Goal: Information Seeking & Learning: Learn about a topic

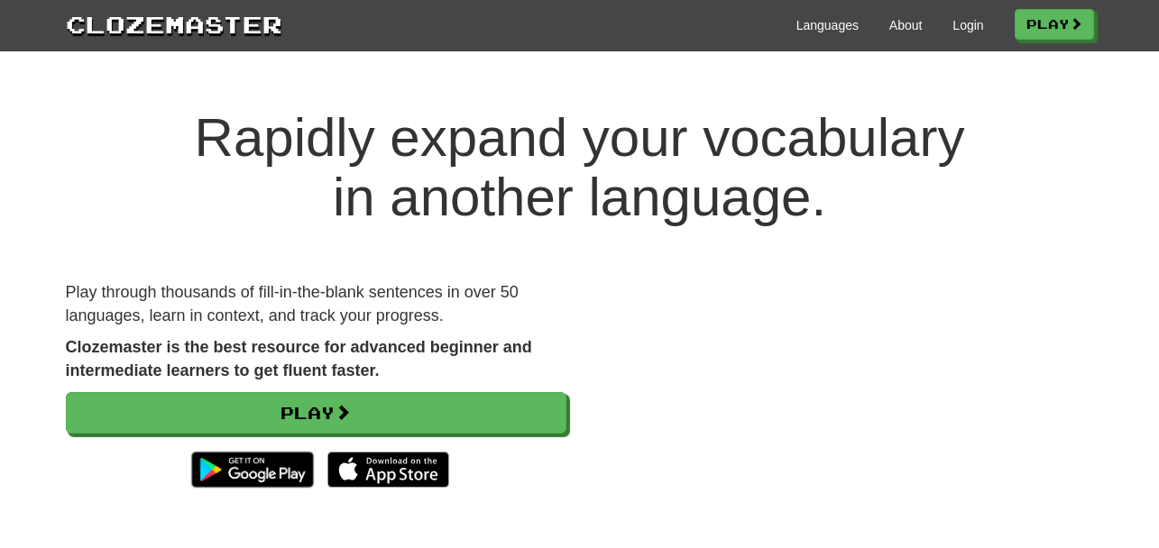
click at [823, 138] on h1 "Rapidly expand your vocabulary in another language." at bounding box center [579, 167] width 1159 height 119
click at [1050, 34] on link "Play" at bounding box center [1054, 25] width 79 height 31
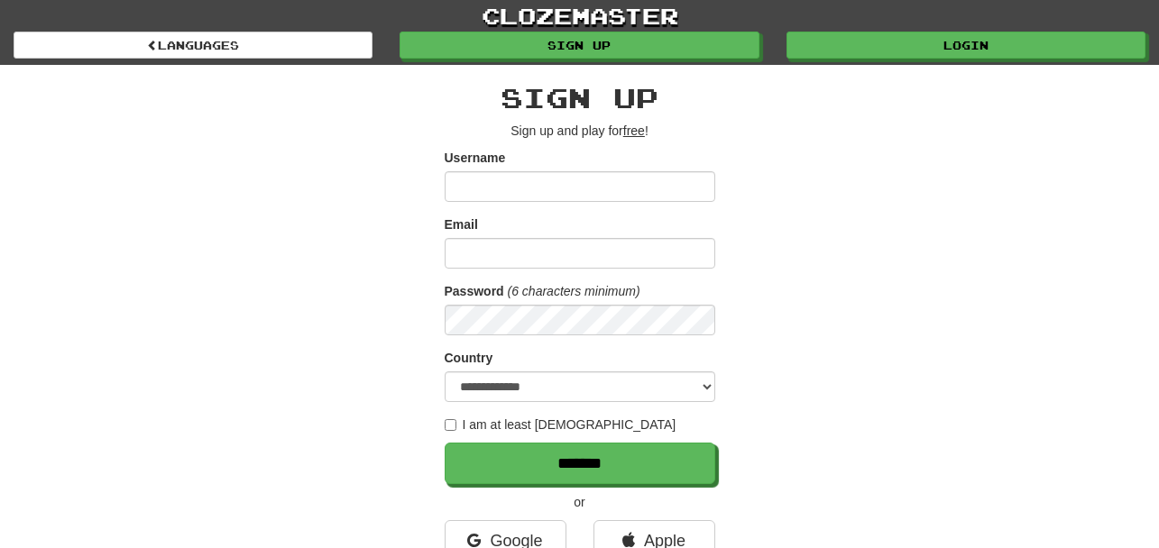
scroll to position [389, 0]
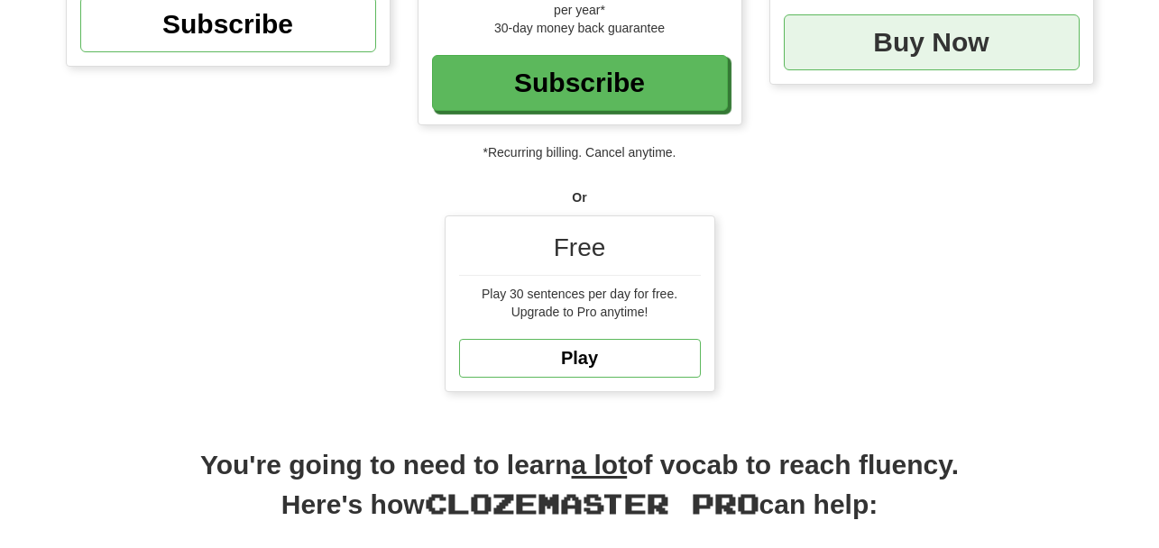
scroll to position [342, 0]
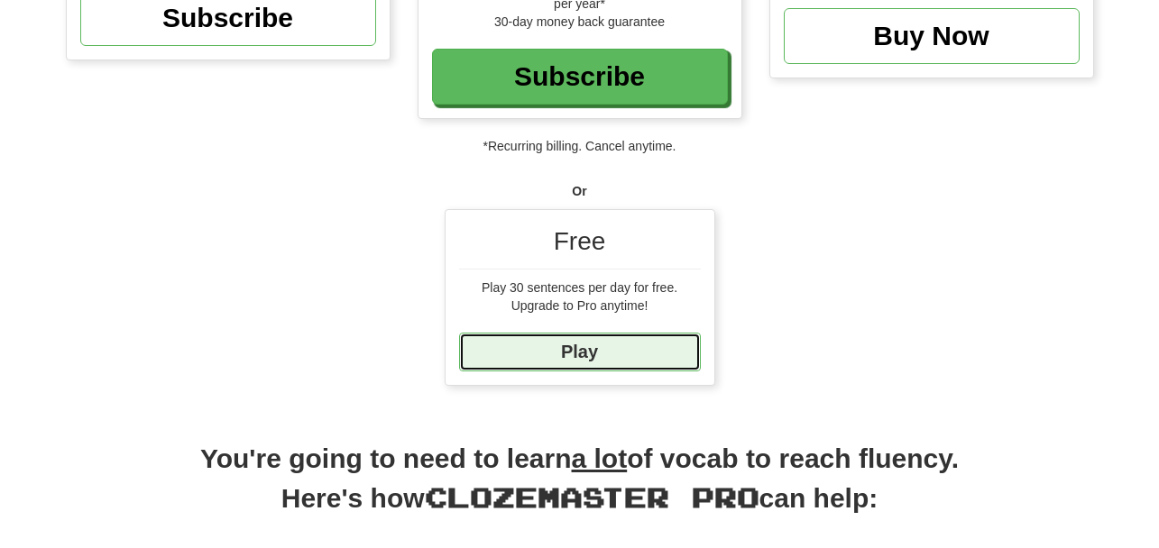
click at [627, 354] on link "Play" at bounding box center [580, 352] width 242 height 39
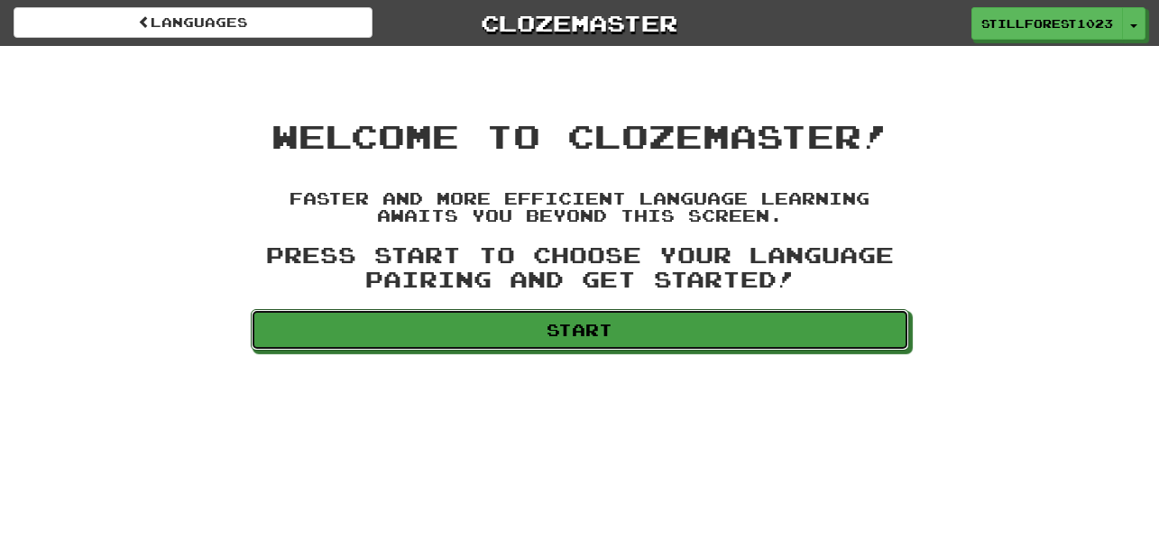
click at [656, 331] on link "Start" at bounding box center [580, 329] width 658 height 41
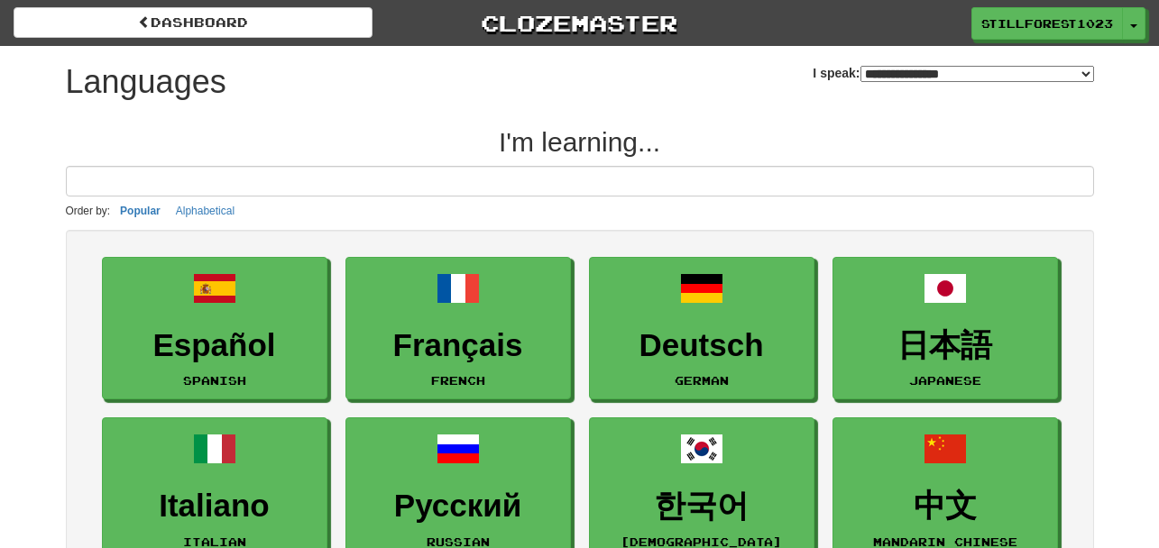
select select "*******"
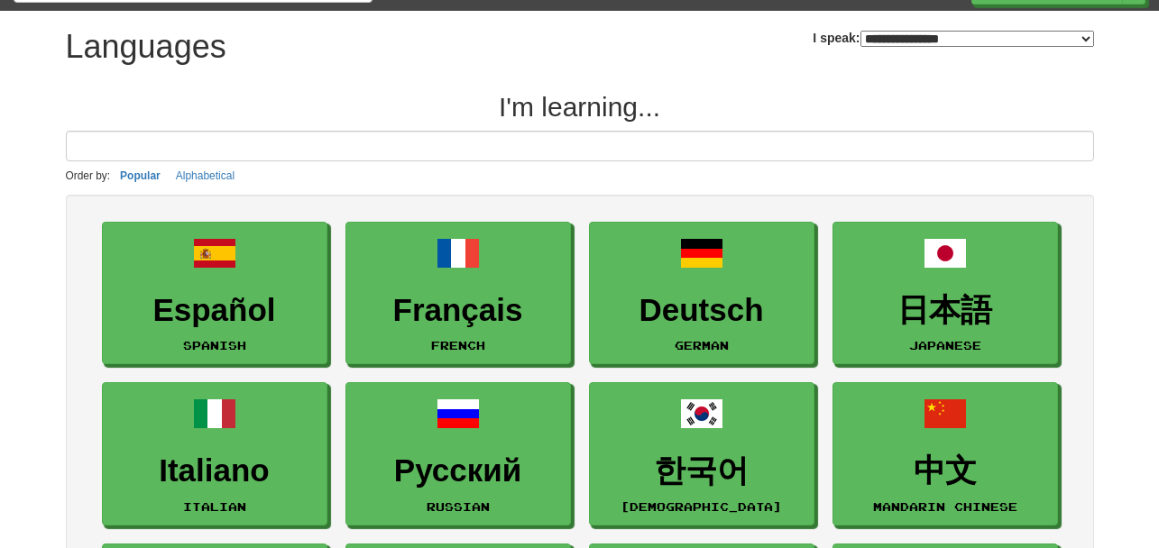
scroll to position [41, 0]
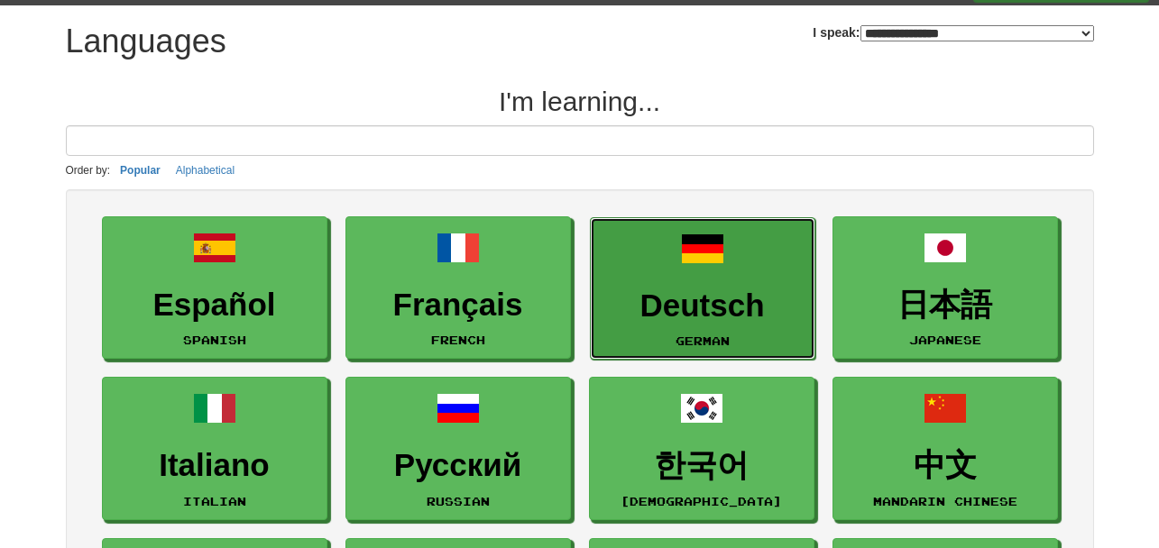
click at [740, 264] on link "Deutsch German" at bounding box center [702, 288] width 225 height 143
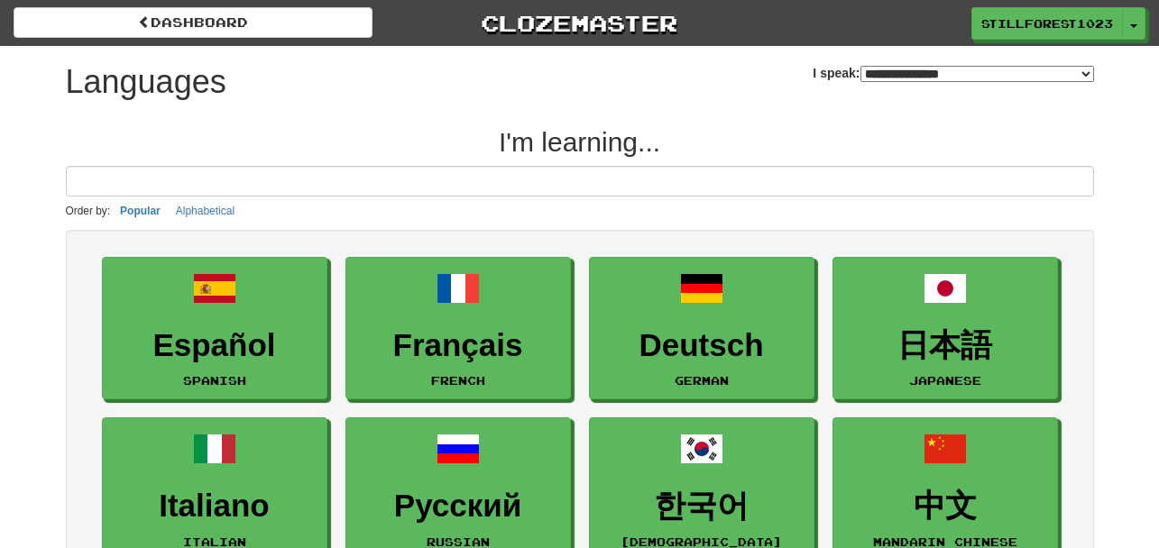
scroll to position [41, 0]
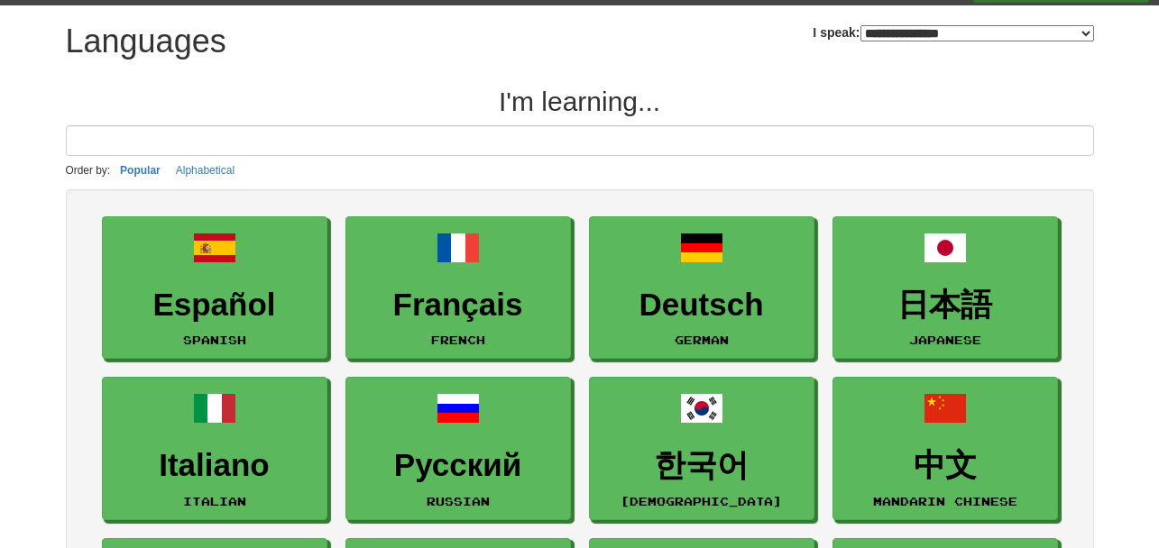
select select "*****"
click at [860, 25] on select "**********" at bounding box center [977, 33] width 234 height 16
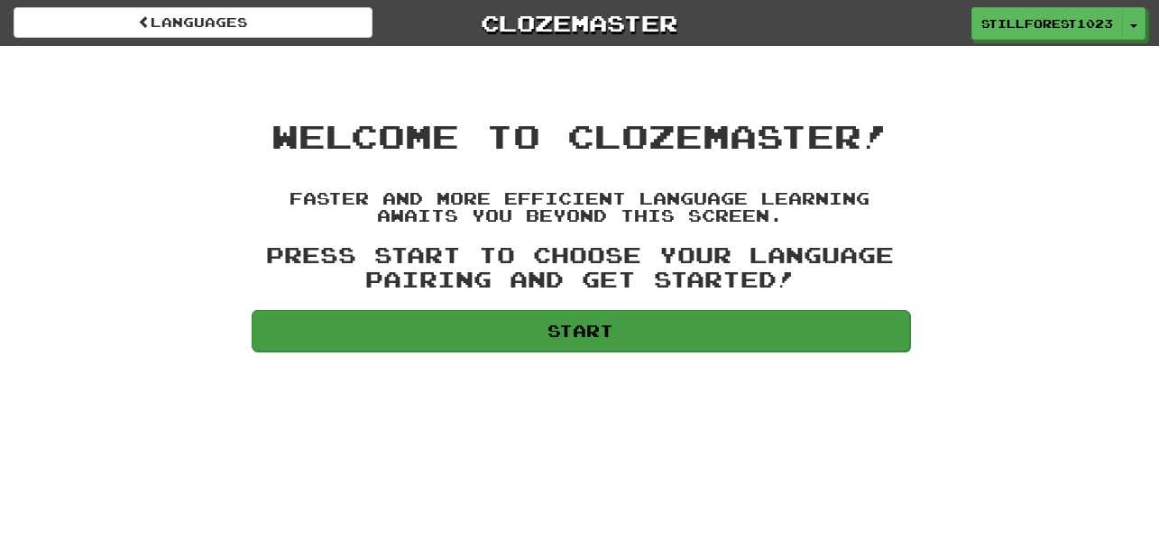
drag, startPoint x: 449, startPoint y: 375, endPoint x: 500, endPoint y: 342, distance: 60.5
click at [500, 342] on div "Languages Clozemaster StillForest1023 Toggle Dropdown Dashboard Leaderboard Act…" at bounding box center [579, 274] width 1159 height 548
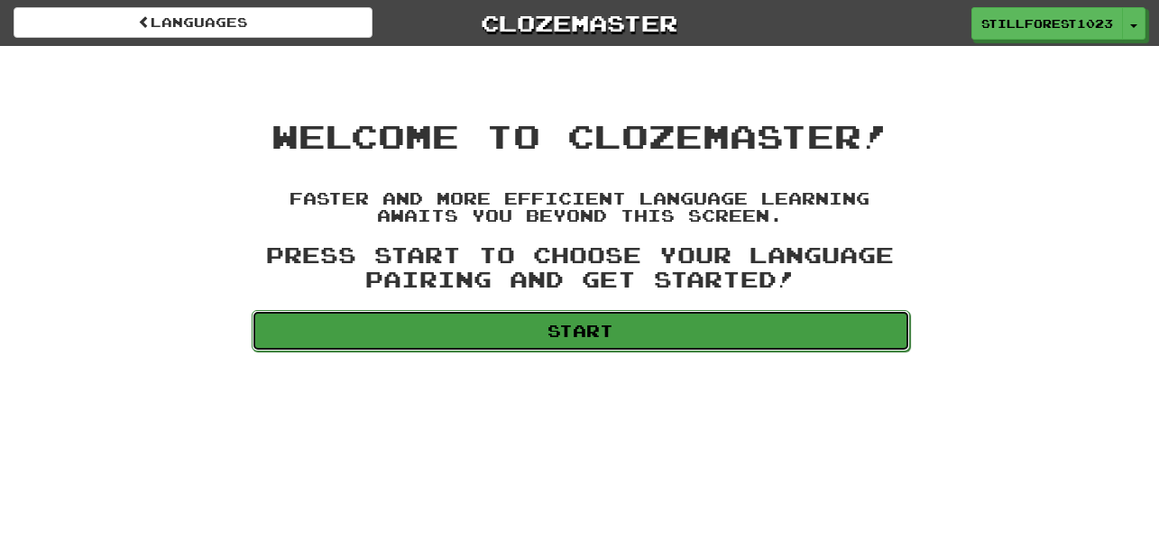
click at [500, 342] on link "Start" at bounding box center [581, 330] width 658 height 41
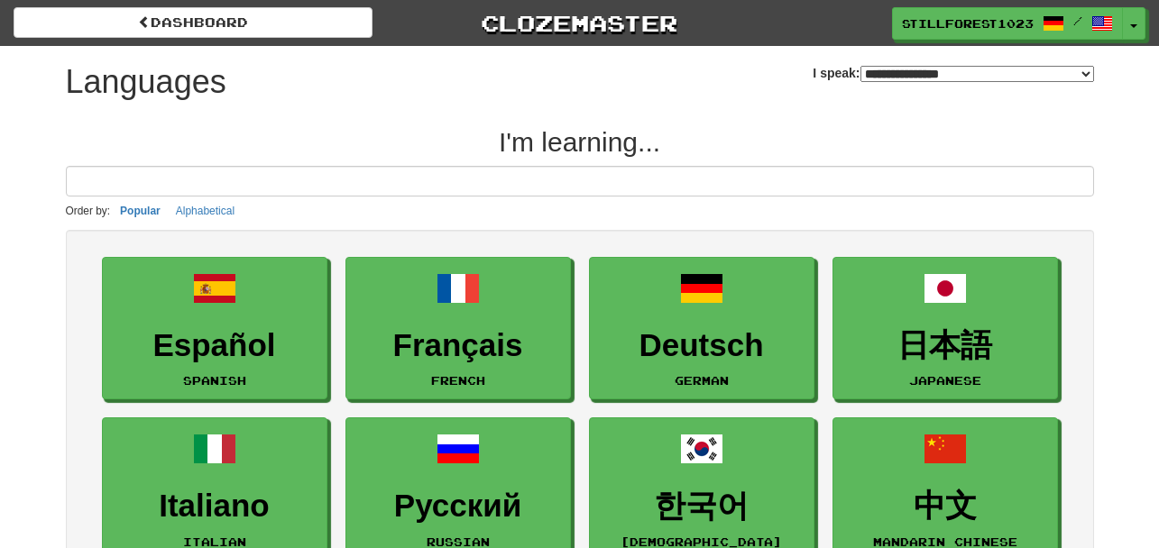
select select "*******"
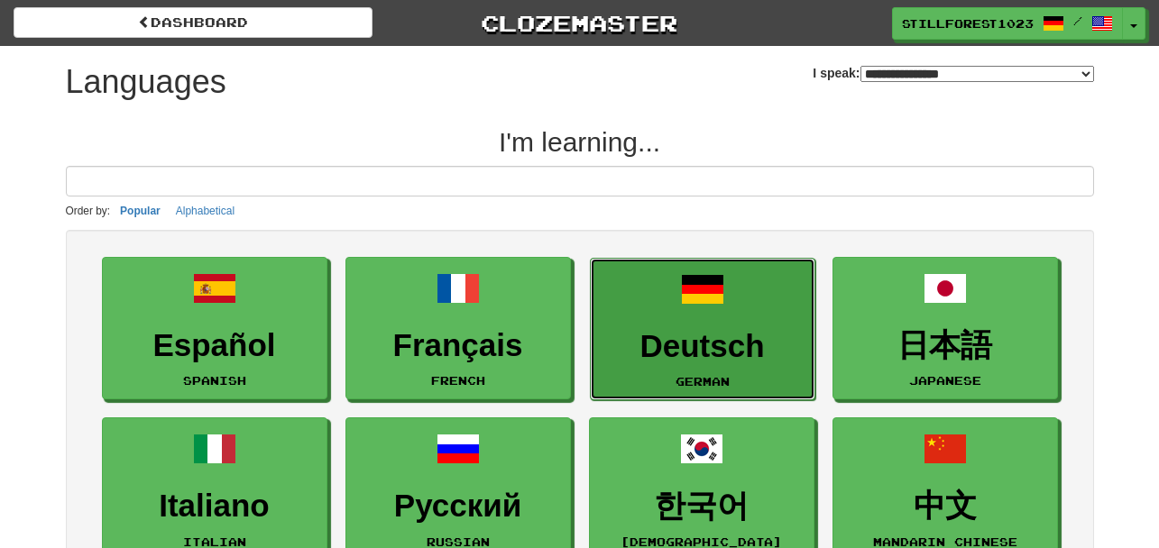
click at [669, 319] on link "Deutsch German" at bounding box center [702, 329] width 225 height 143
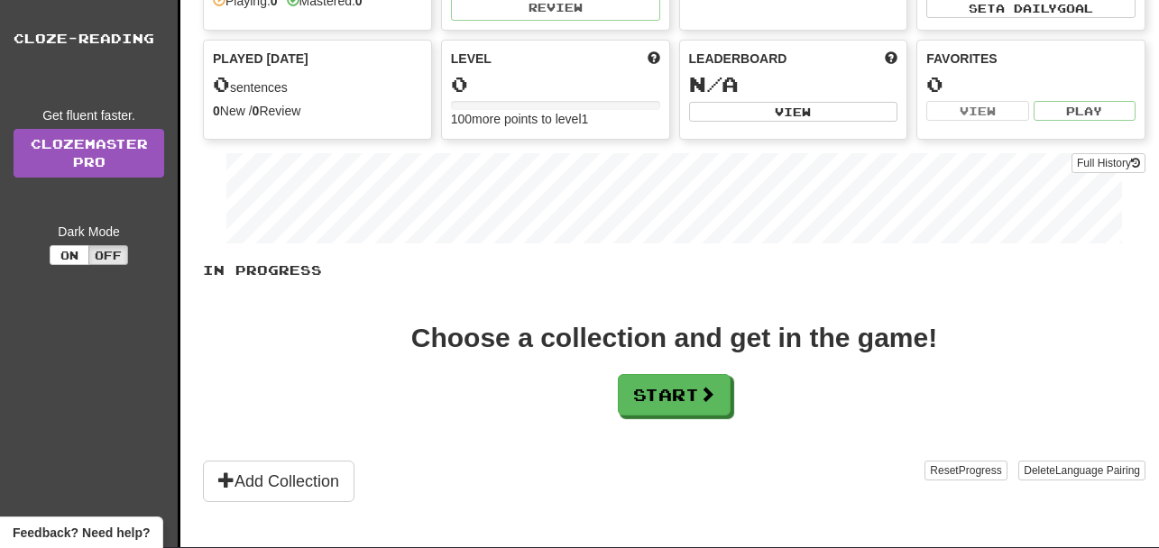
scroll to position [131, 0]
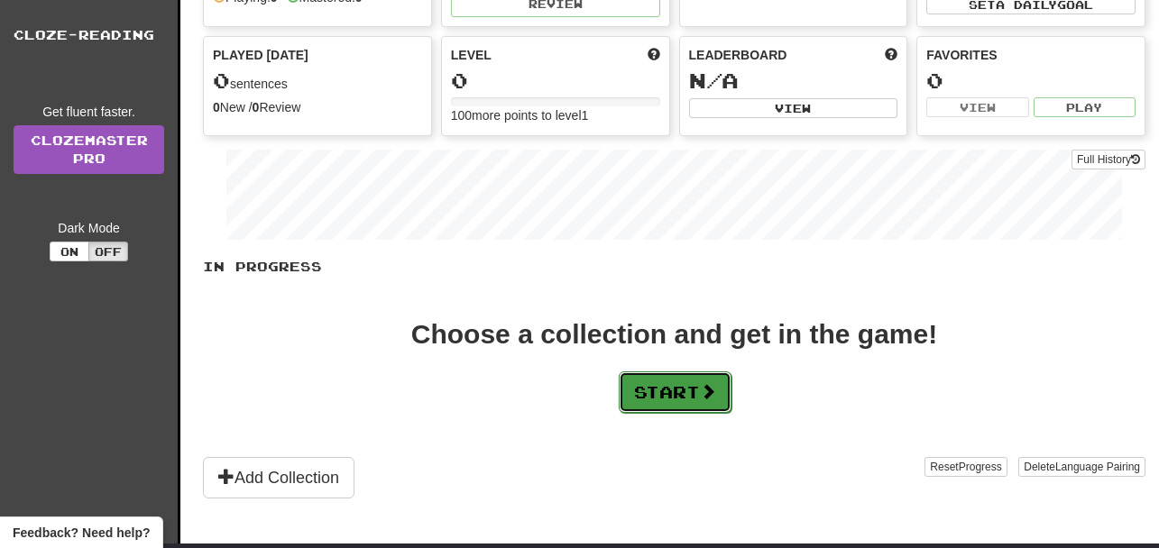
click at [693, 408] on button "Start" at bounding box center [675, 392] width 113 height 41
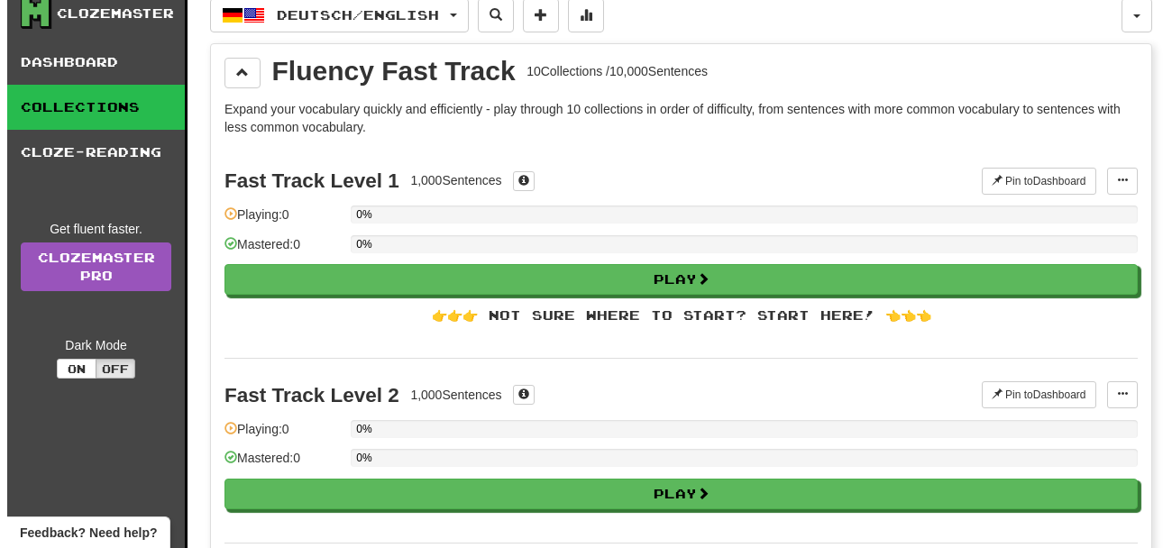
scroll to position [0, 0]
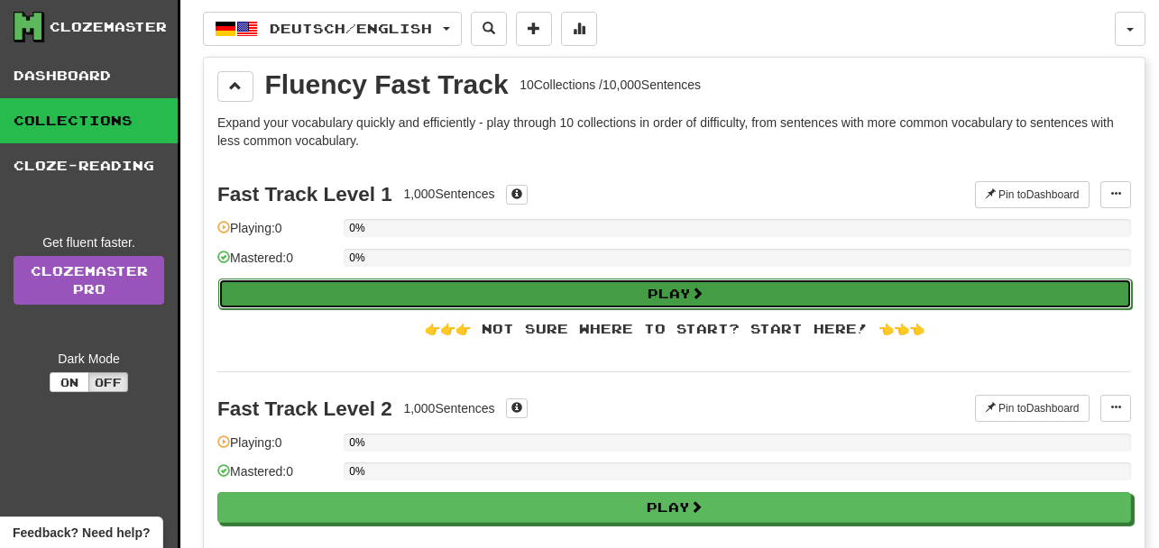
click at [409, 288] on button "Play" at bounding box center [674, 294] width 913 height 31
select select "**"
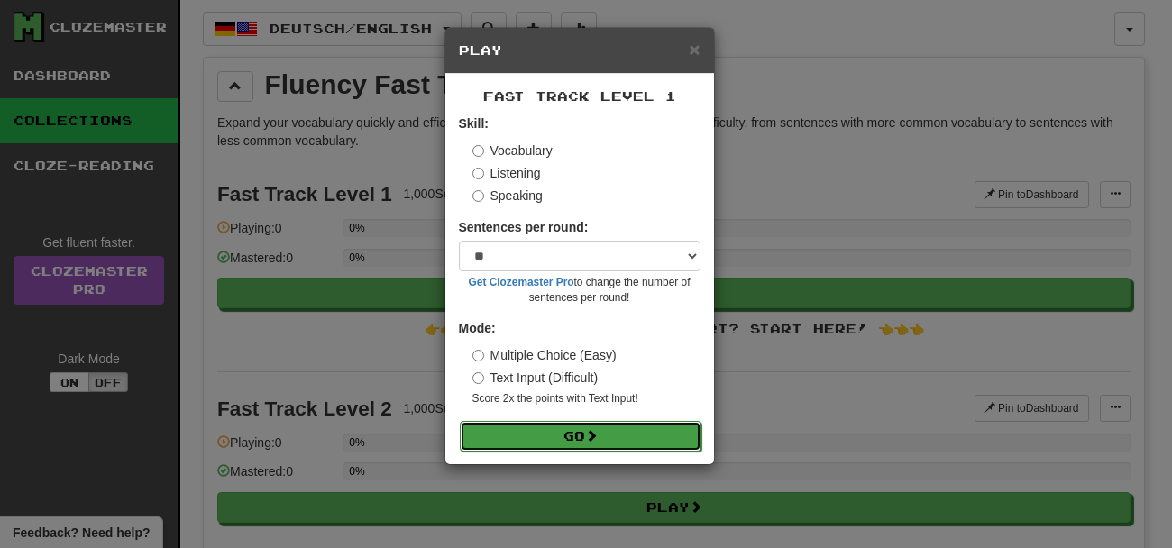
click at [660, 427] on button "Go" at bounding box center [581, 436] width 242 height 31
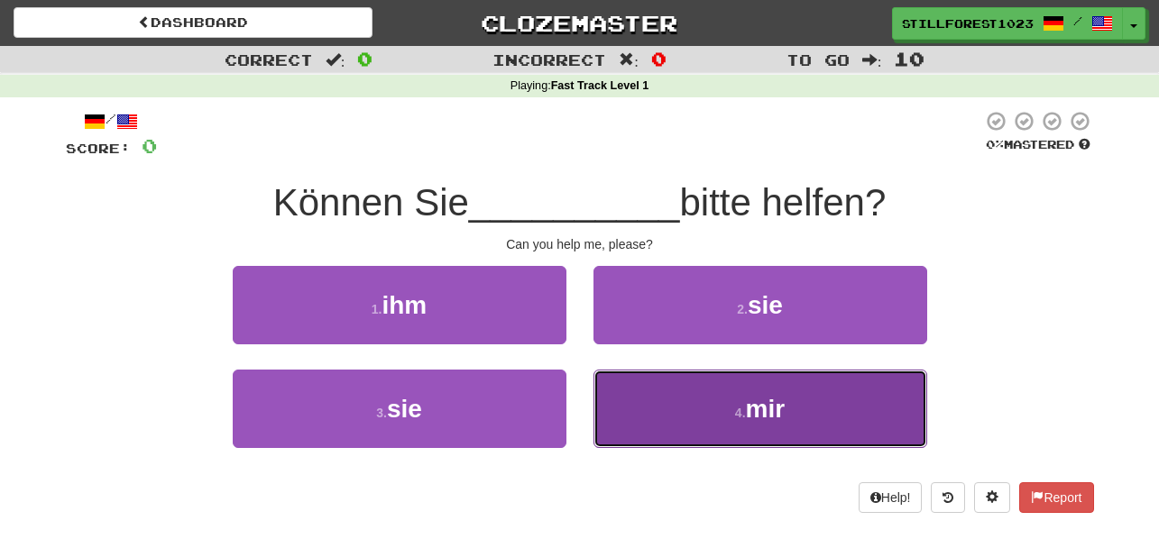
click at [850, 439] on button "4 . mir" at bounding box center [760, 409] width 334 height 78
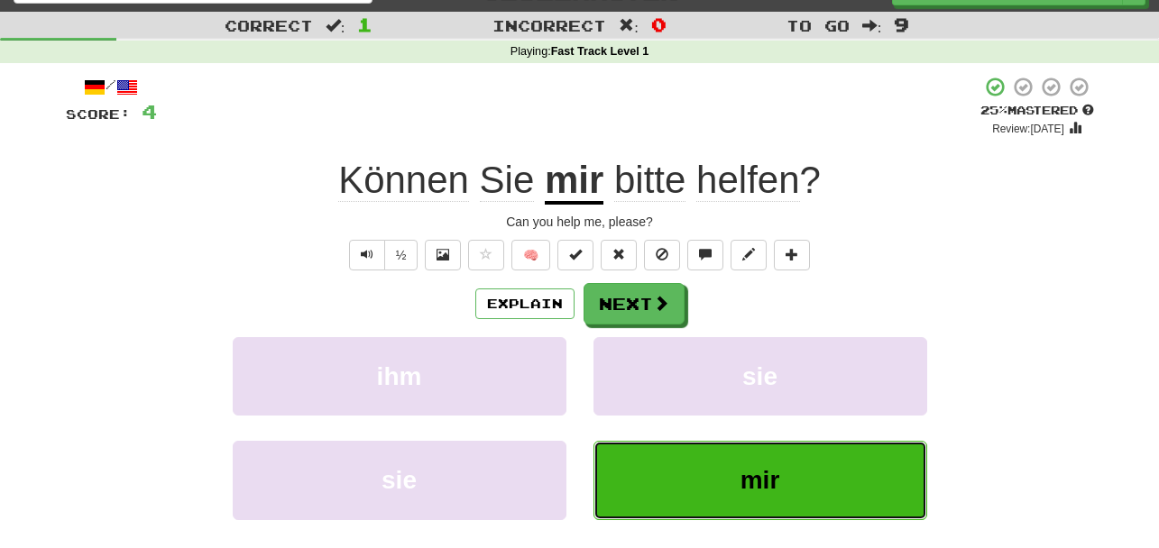
scroll to position [53, 0]
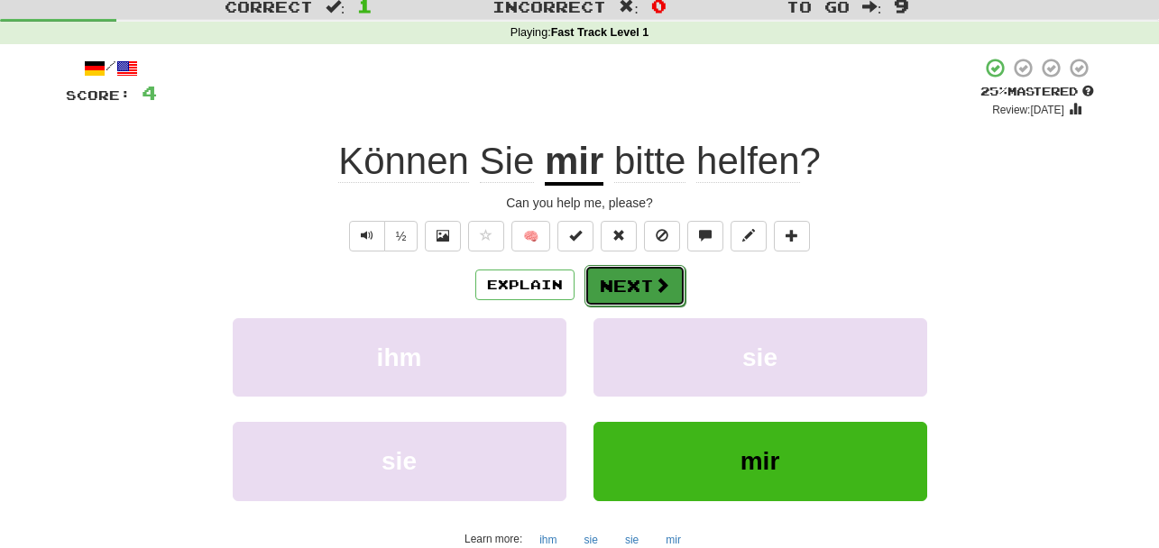
click at [662, 277] on span at bounding box center [662, 285] width 16 height 16
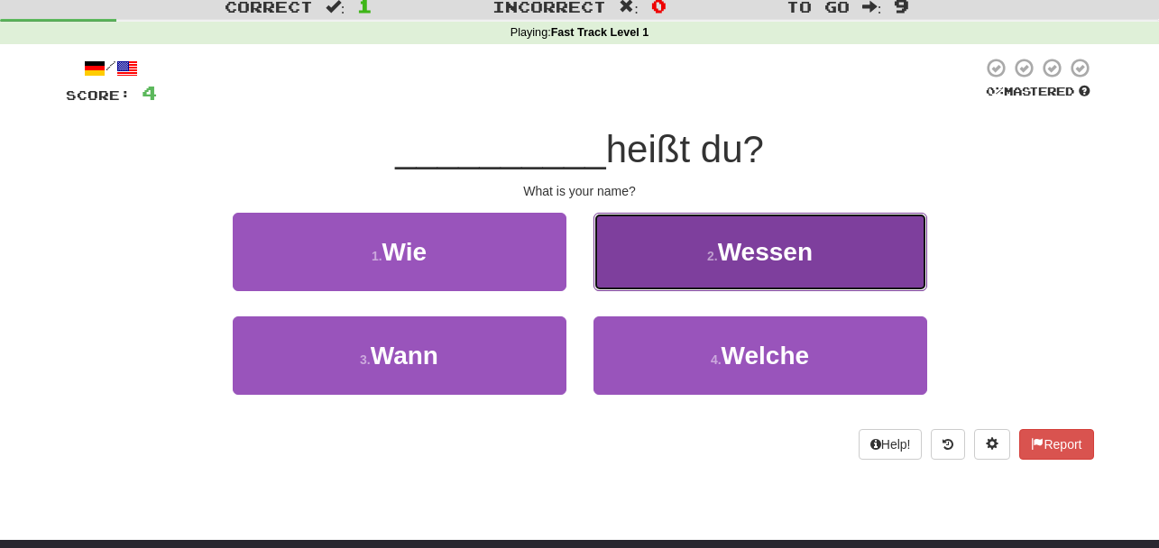
click at [758, 284] on button "2 . Wessen" at bounding box center [760, 252] width 334 height 78
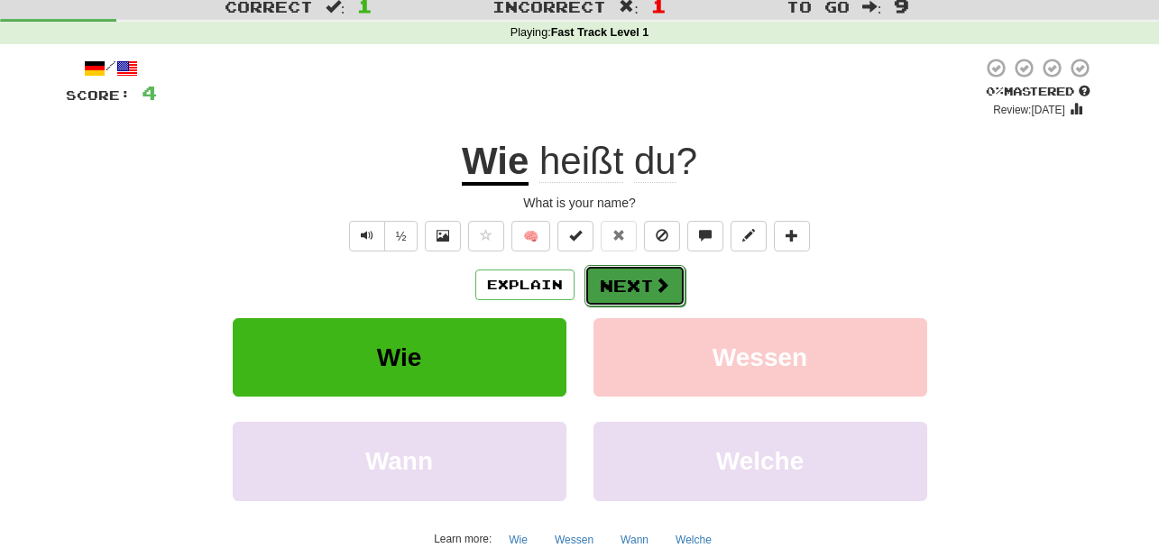
click at [677, 285] on button "Next" at bounding box center [634, 285] width 101 height 41
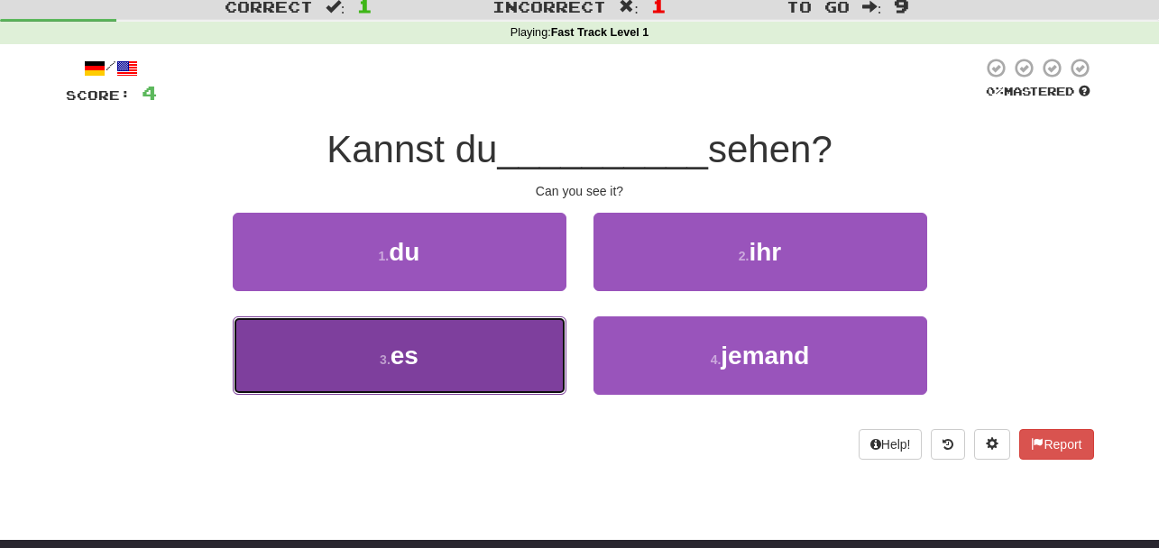
click at [498, 371] on button "3 . es" at bounding box center [400, 355] width 334 height 78
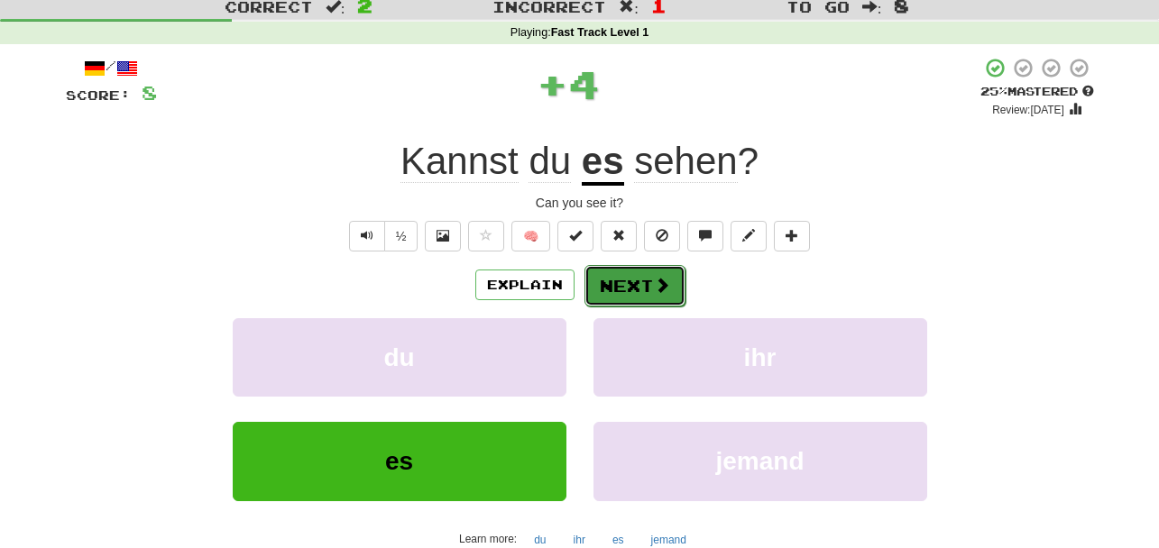
click at [663, 301] on button "Next" at bounding box center [634, 285] width 101 height 41
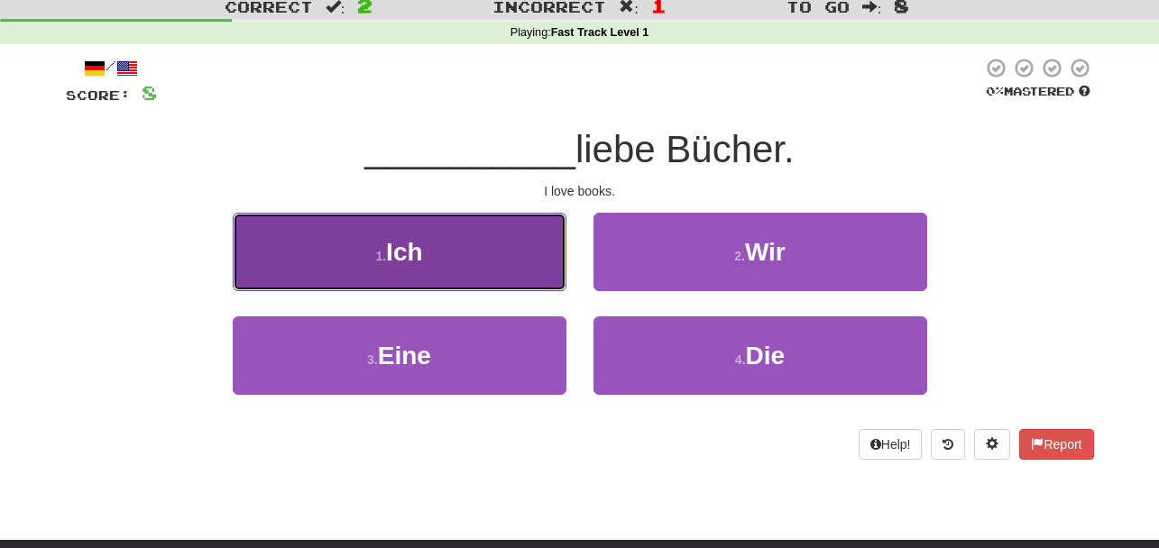
click at [523, 256] on button "1 . Ich" at bounding box center [400, 252] width 334 height 78
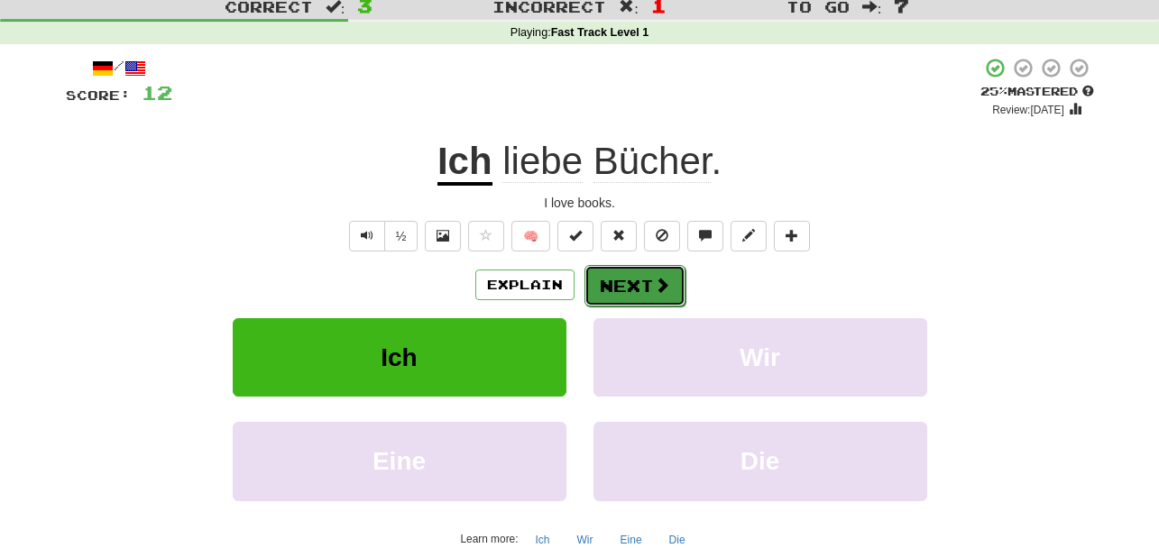
click at [665, 293] on span at bounding box center [662, 285] width 16 height 16
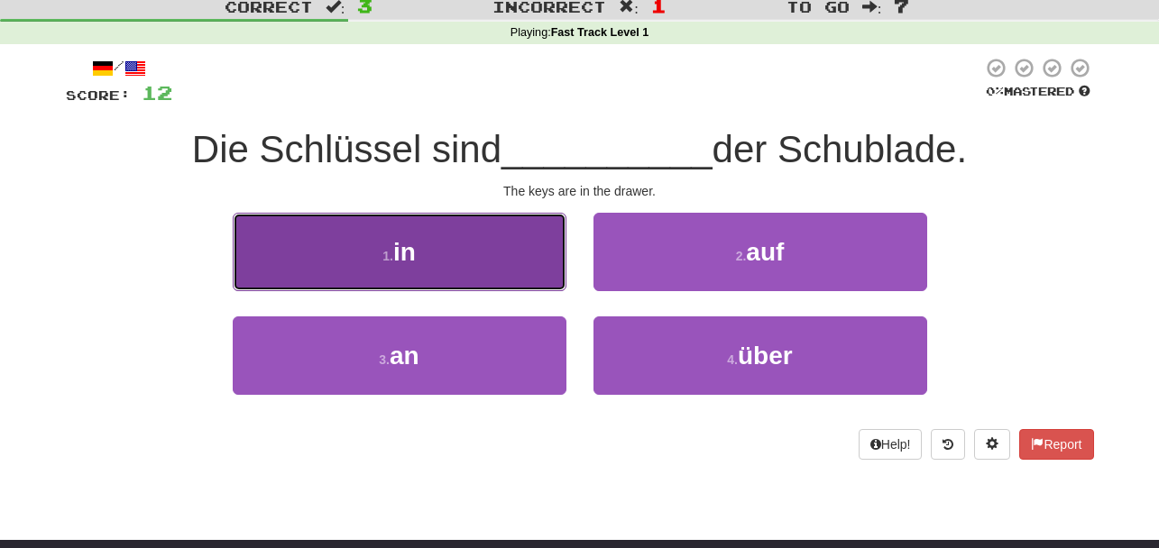
click at [556, 271] on button "1 . in" at bounding box center [400, 252] width 334 height 78
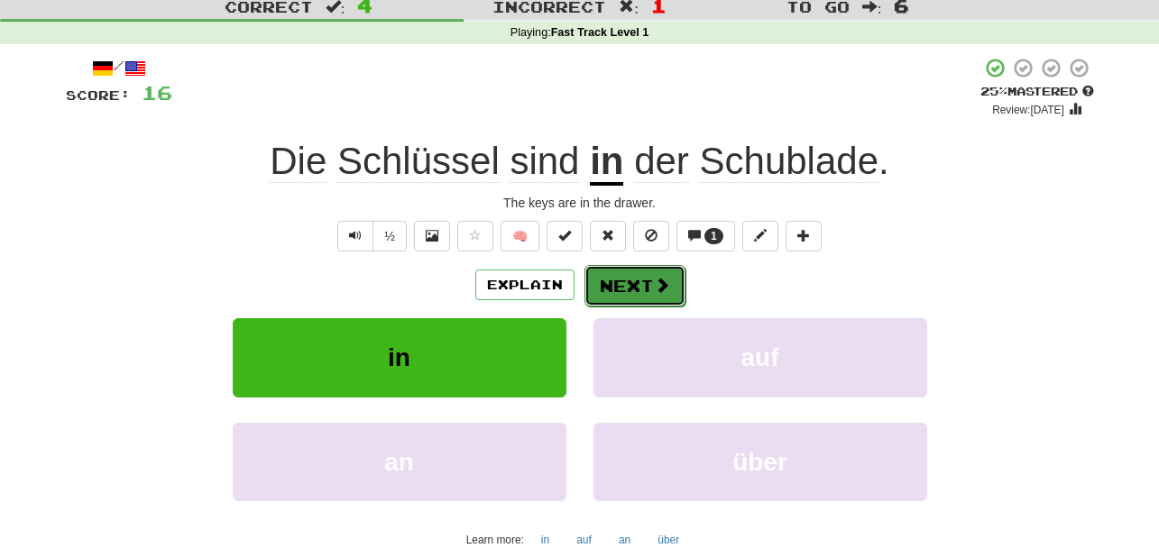
click at [647, 292] on button "Next" at bounding box center [634, 285] width 101 height 41
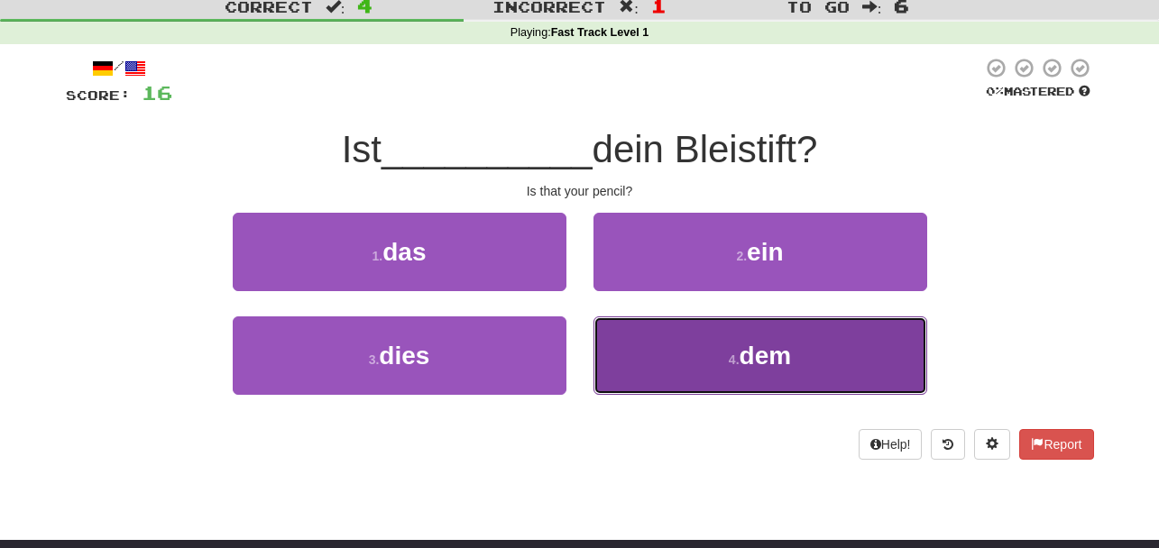
click at [678, 348] on button "4 . dem" at bounding box center [760, 355] width 334 height 78
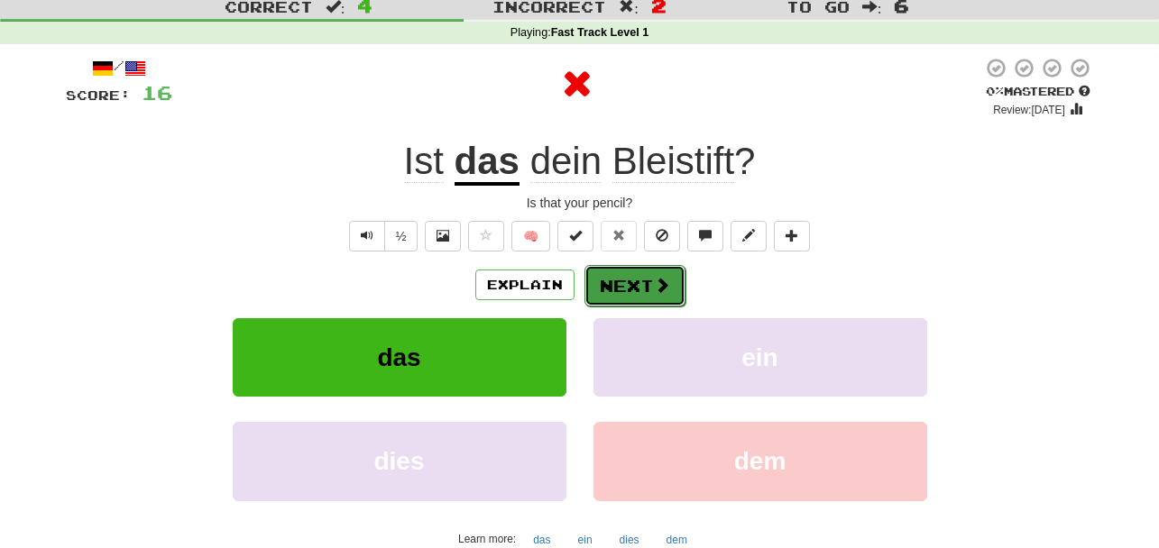
click at [646, 290] on button "Next" at bounding box center [634, 285] width 101 height 41
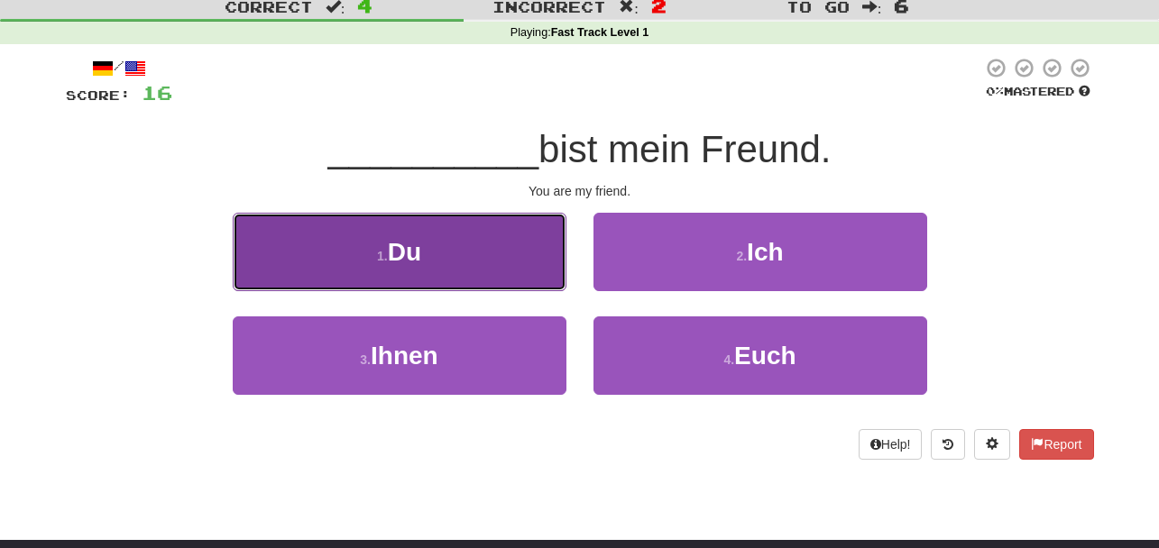
click at [508, 289] on button "1 . Du" at bounding box center [400, 252] width 334 height 78
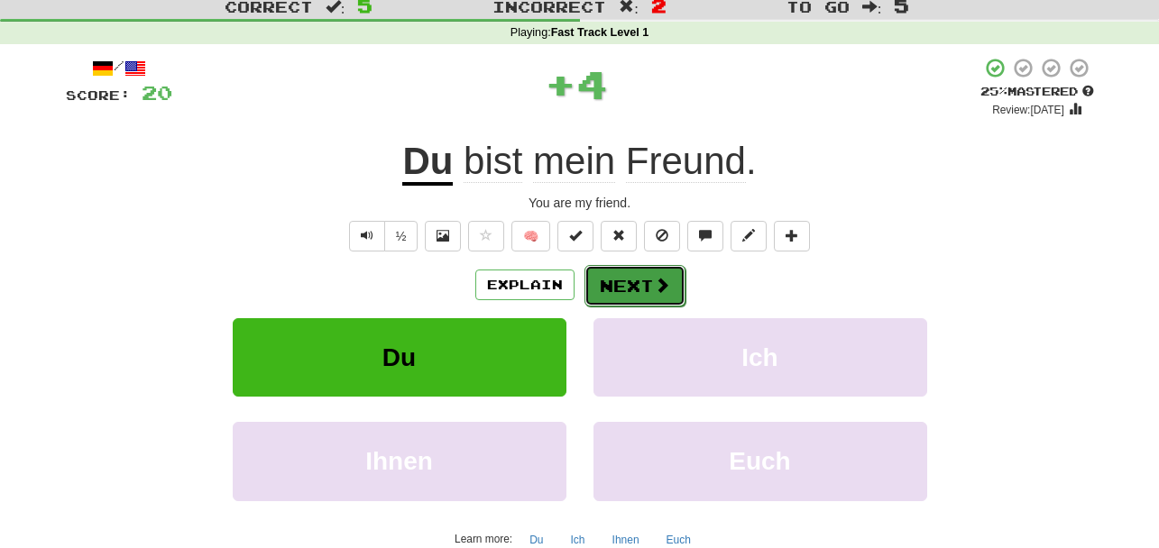
click at [667, 286] on span at bounding box center [662, 285] width 16 height 16
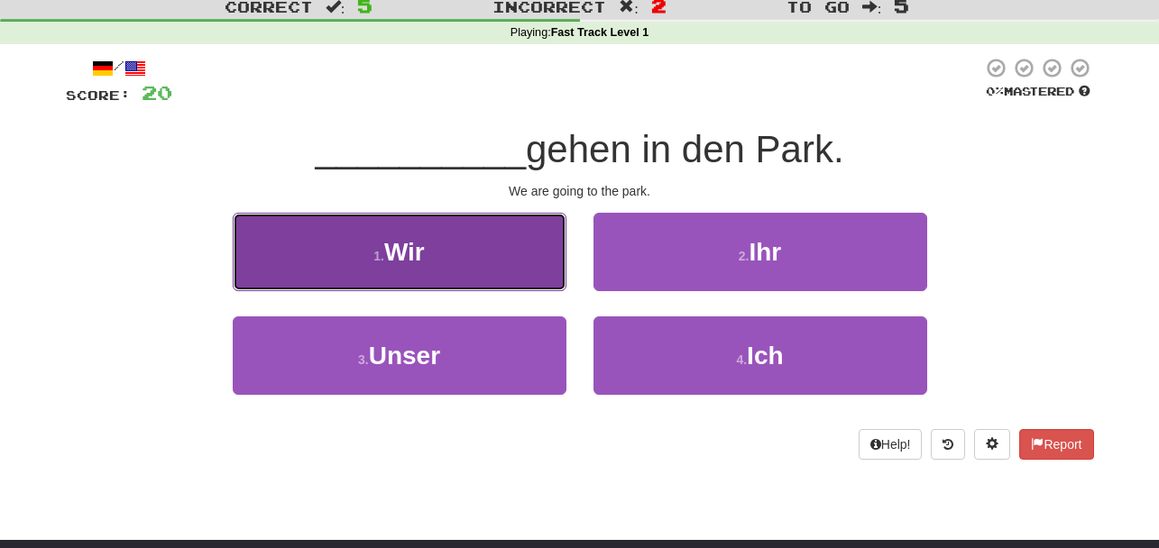
click at [537, 246] on button "1 . Wir" at bounding box center [400, 252] width 334 height 78
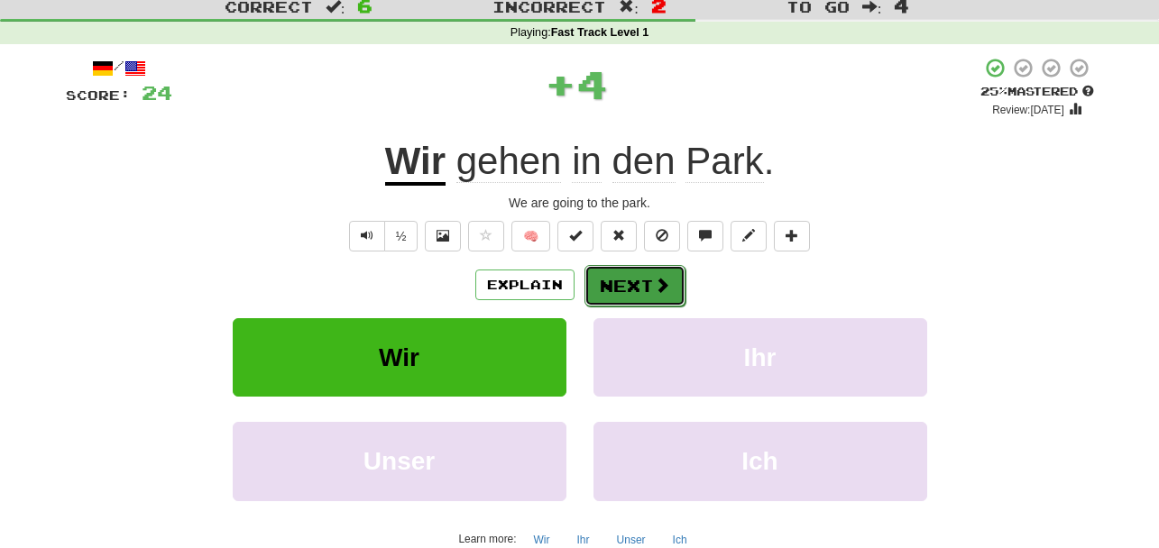
click at [653, 271] on button "Next" at bounding box center [634, 285] width 101 height 41
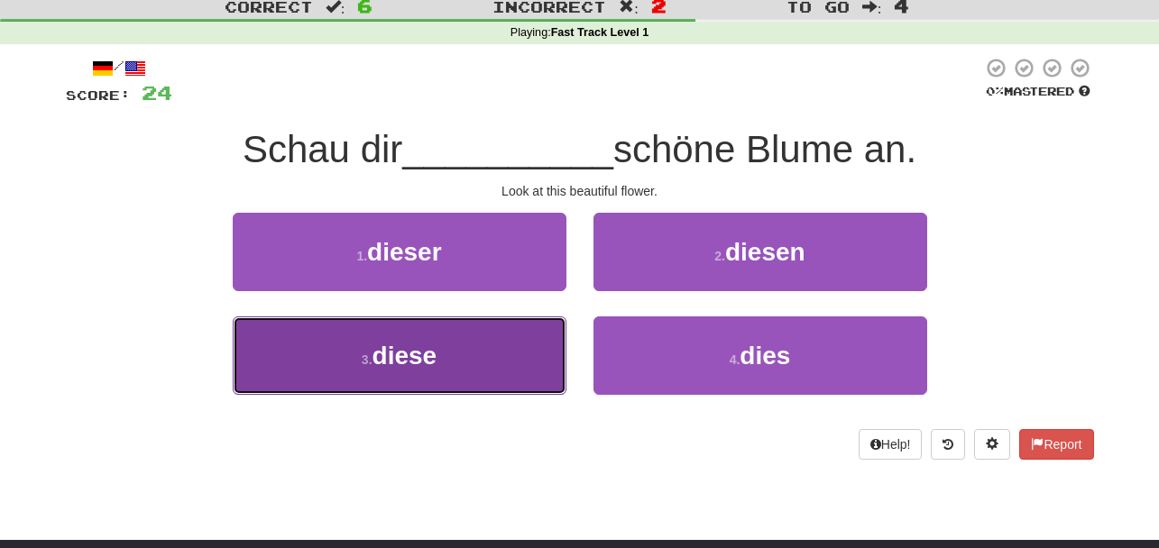
click at [507, 368] on button "3 . diese" at bounding box center [400, 355] width 334 height 78
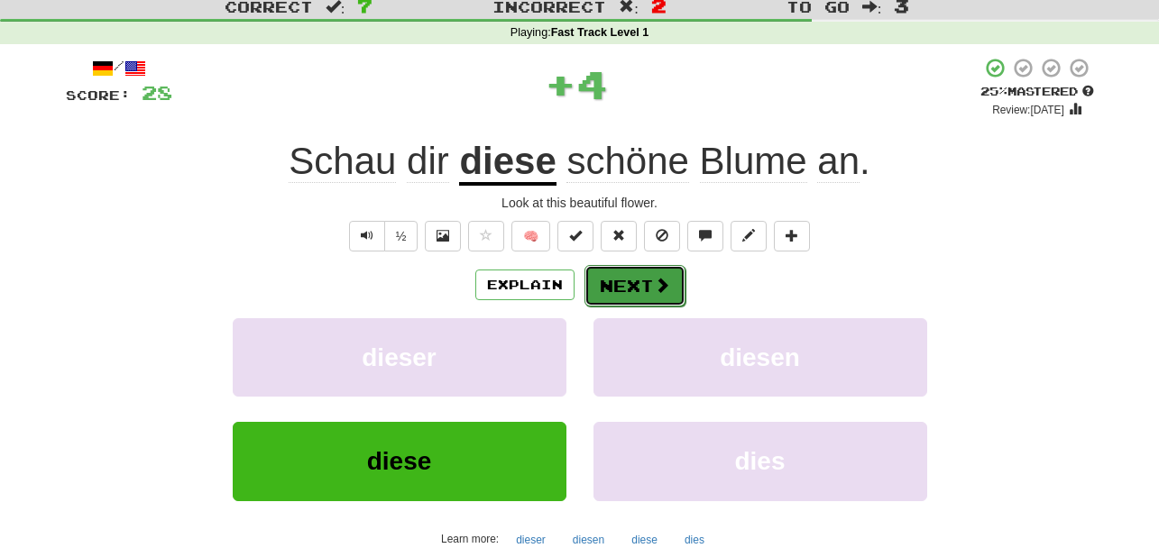
click at [619, 269] on button "Next" at bounding box center [634, 285] width 101 height 41
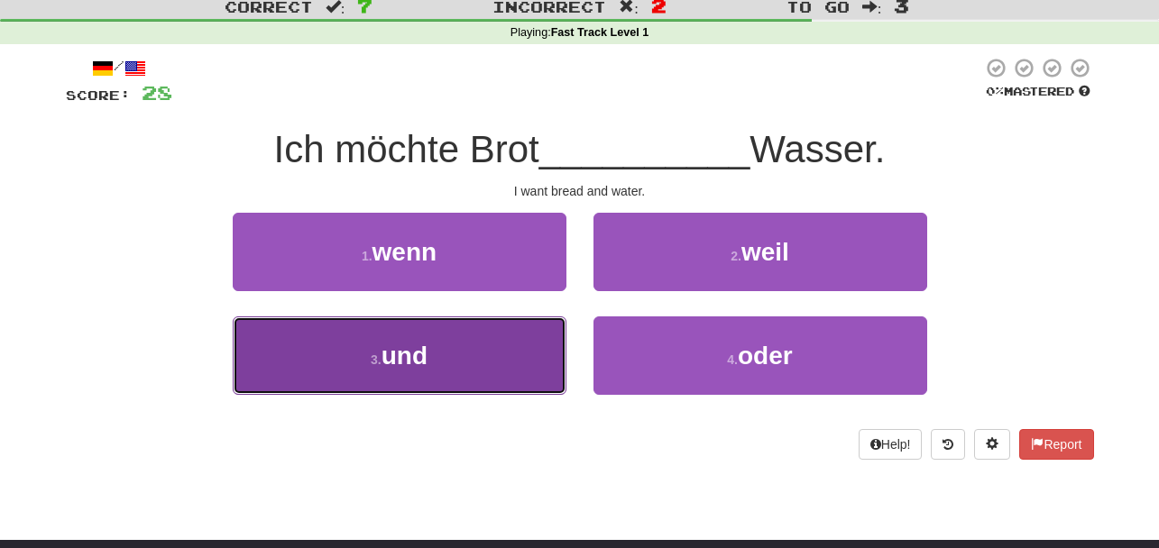
click at [561, 364] on button "3 . und" at bounding box center [400, 355] width 334 height 78
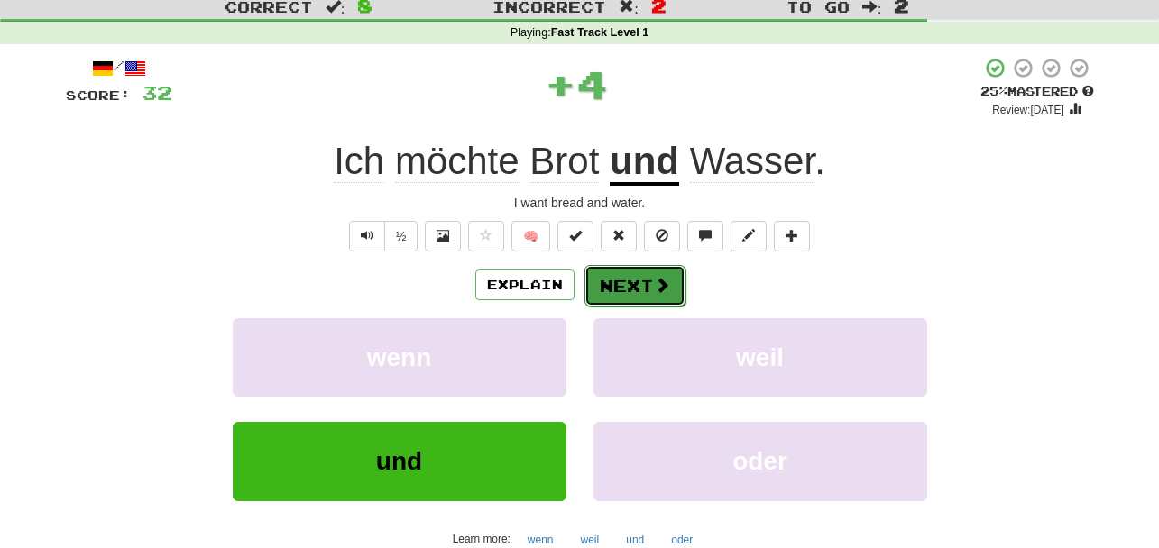
click at [635, 275] on button "Next" at bounding box center [634, 285] width 101 height 41
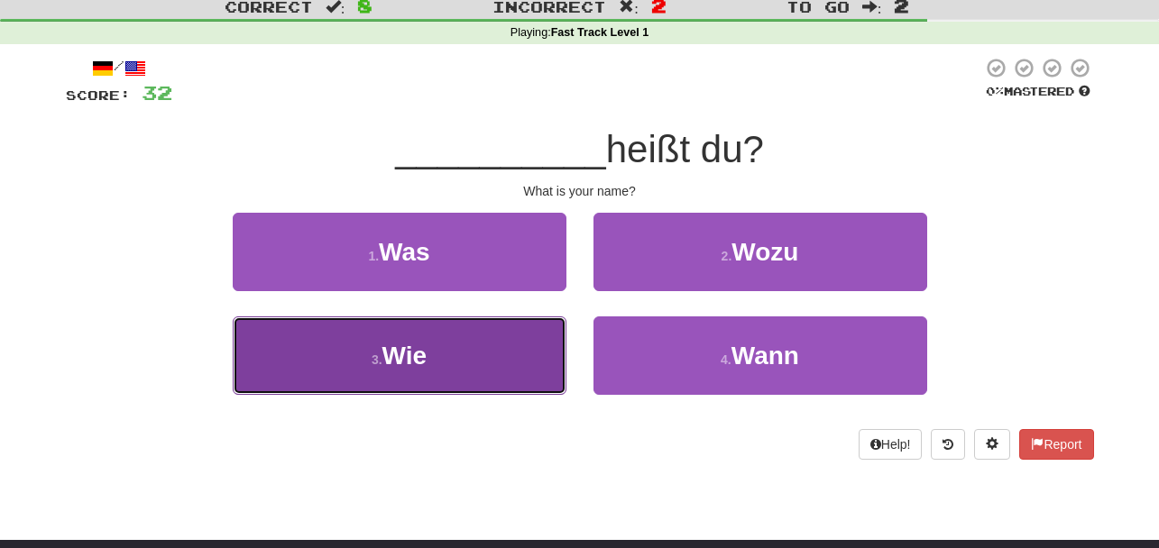
click at [555, 348] on button "3 . Wie" at bounding box center [400, 355] width 334 height 78
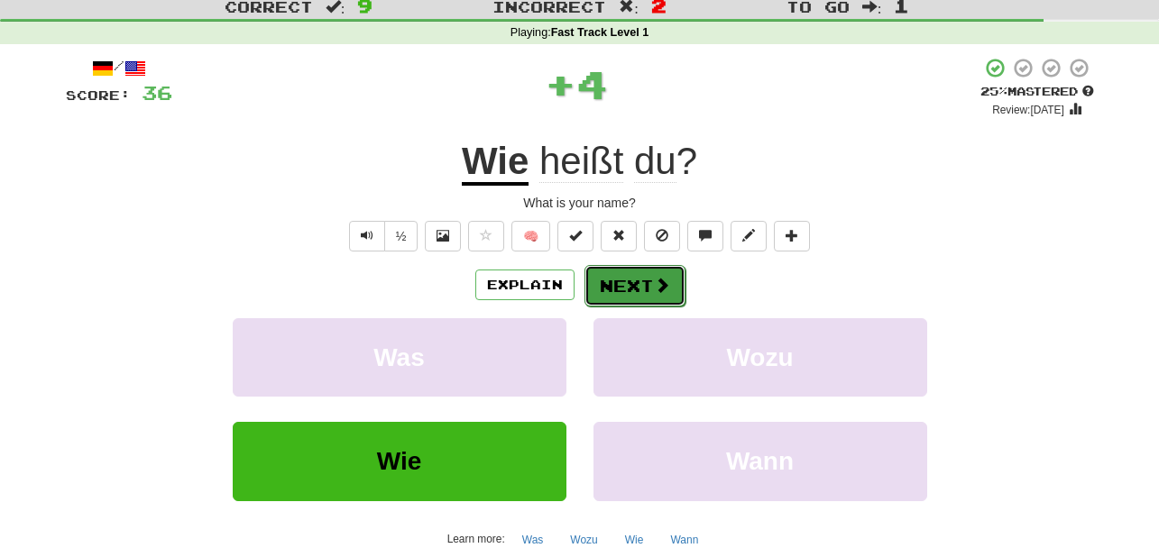
click at [632, 277] on button "Next" at bounding box center [634, 285] width 101 height 41
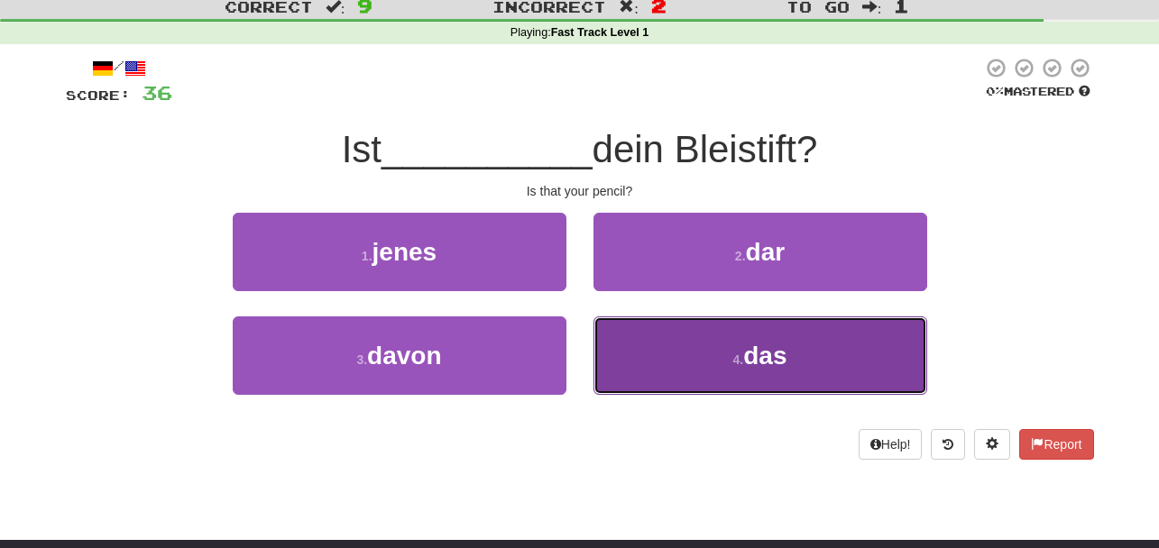
click at [706, 319] on button "4 . das" at bounding box center [760, 355] width 334 height 78
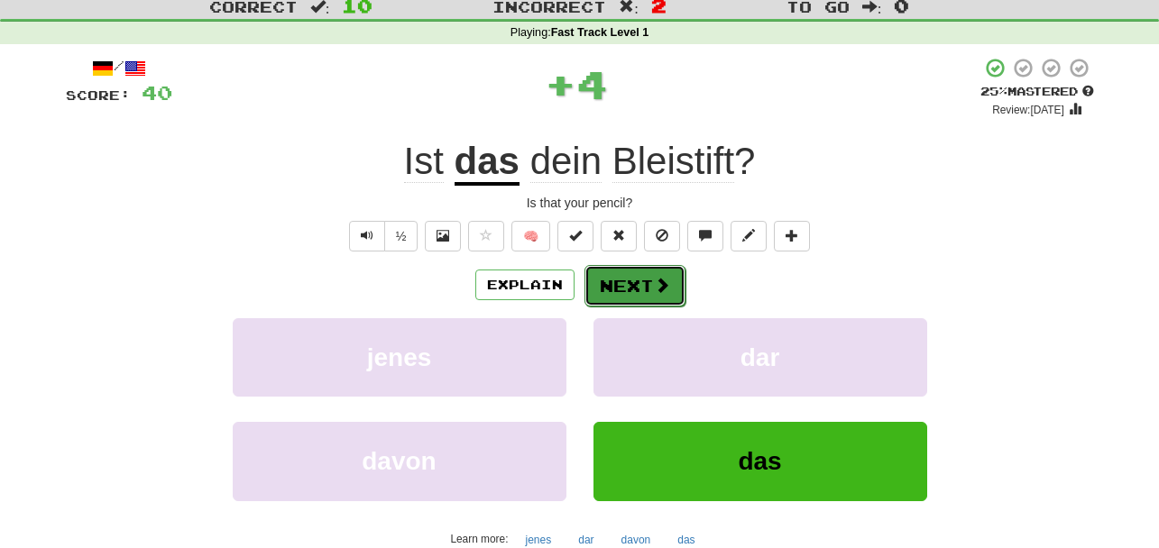
click at [634, 278] on button "Next" at bounding box center [634, 285] width 101 height 41
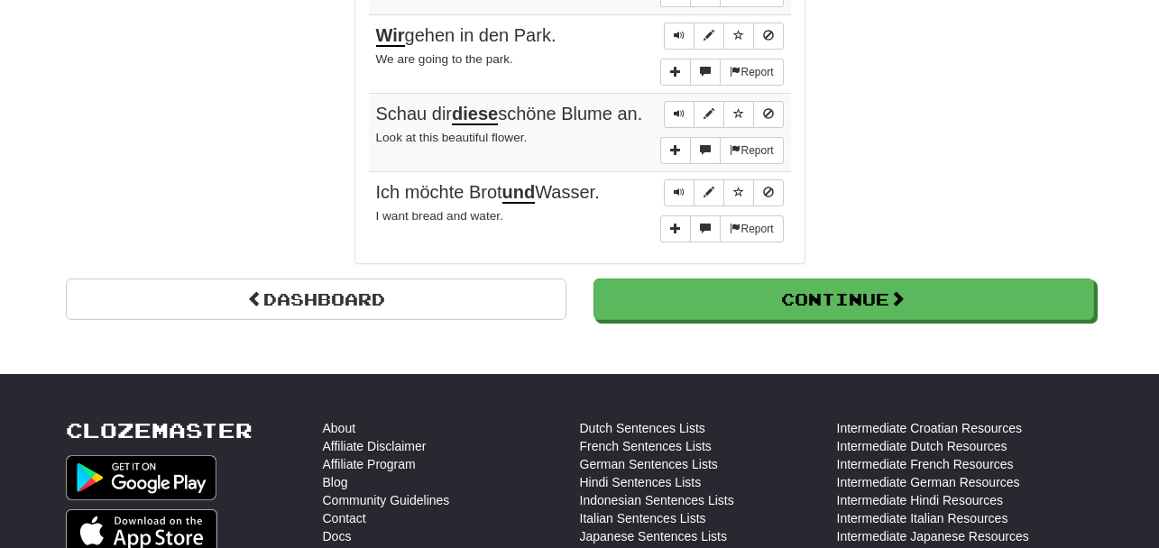
scroll to position [1913, 0]
